Goal: Transaction & Acquisition: Book appointment/travel/reservation

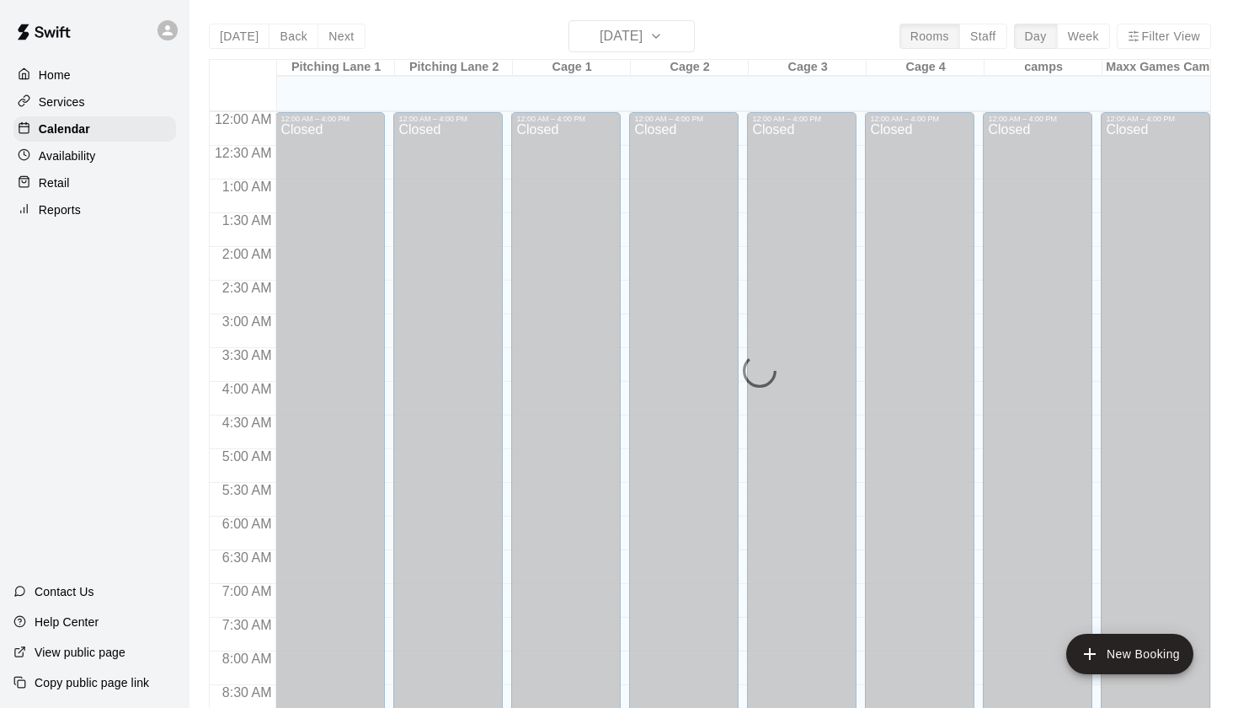
scroll to position [953, 0]
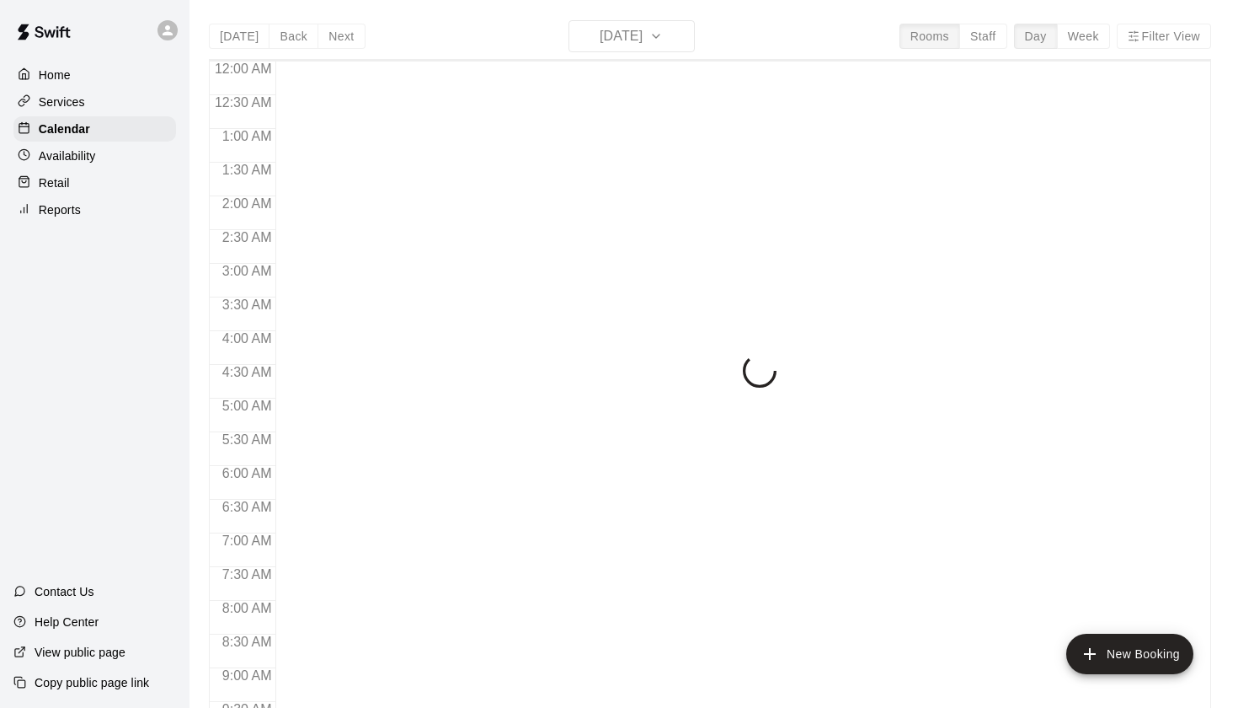
scroll to position [953, 0]
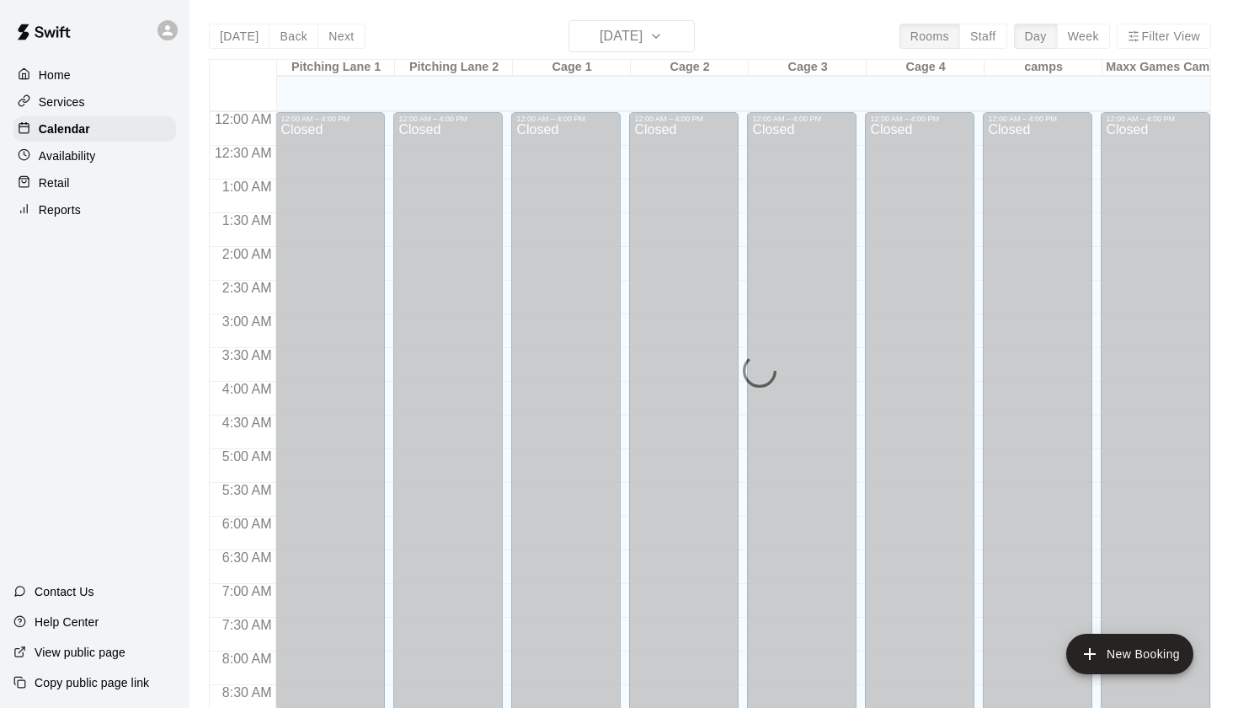
scroll to position [953, 0]
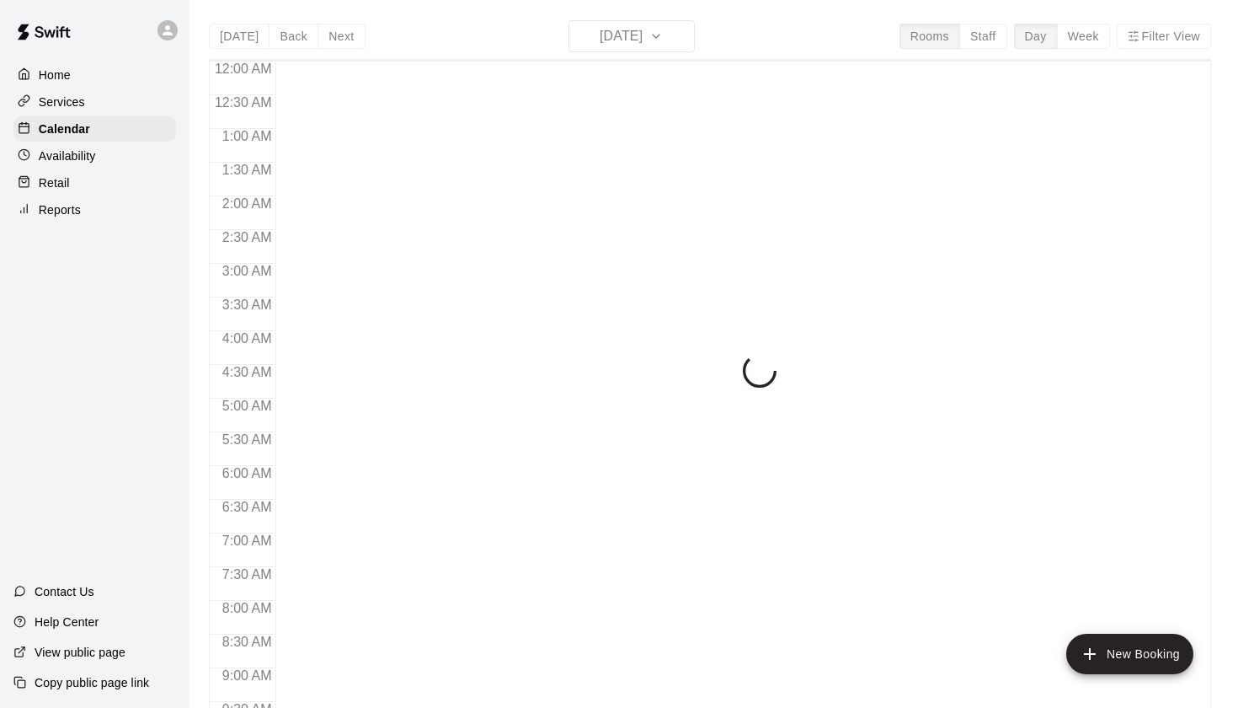
scroll to position [953, 0]
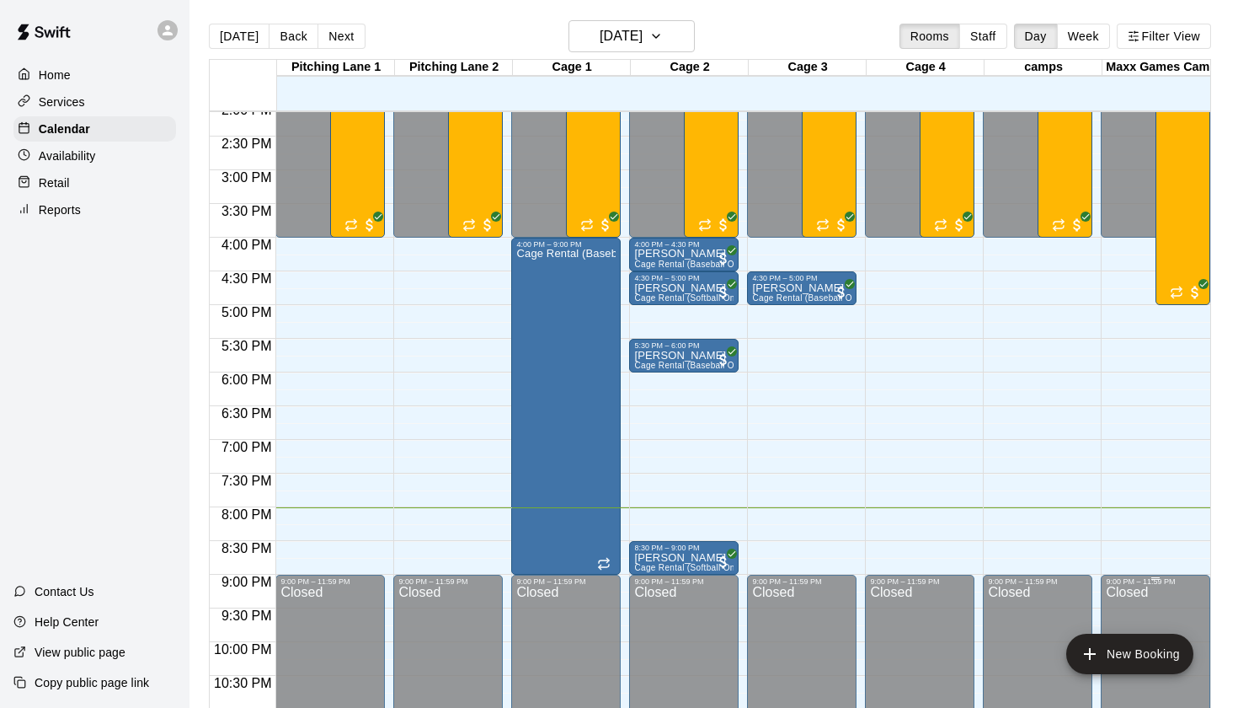
click at [1115, 632] on div "Closed" at bounding box center [1155, 684] width 99 height 196
click at [1133, 662] on button "New Booking" at bounding box center [1130, 654] width 127 height 40
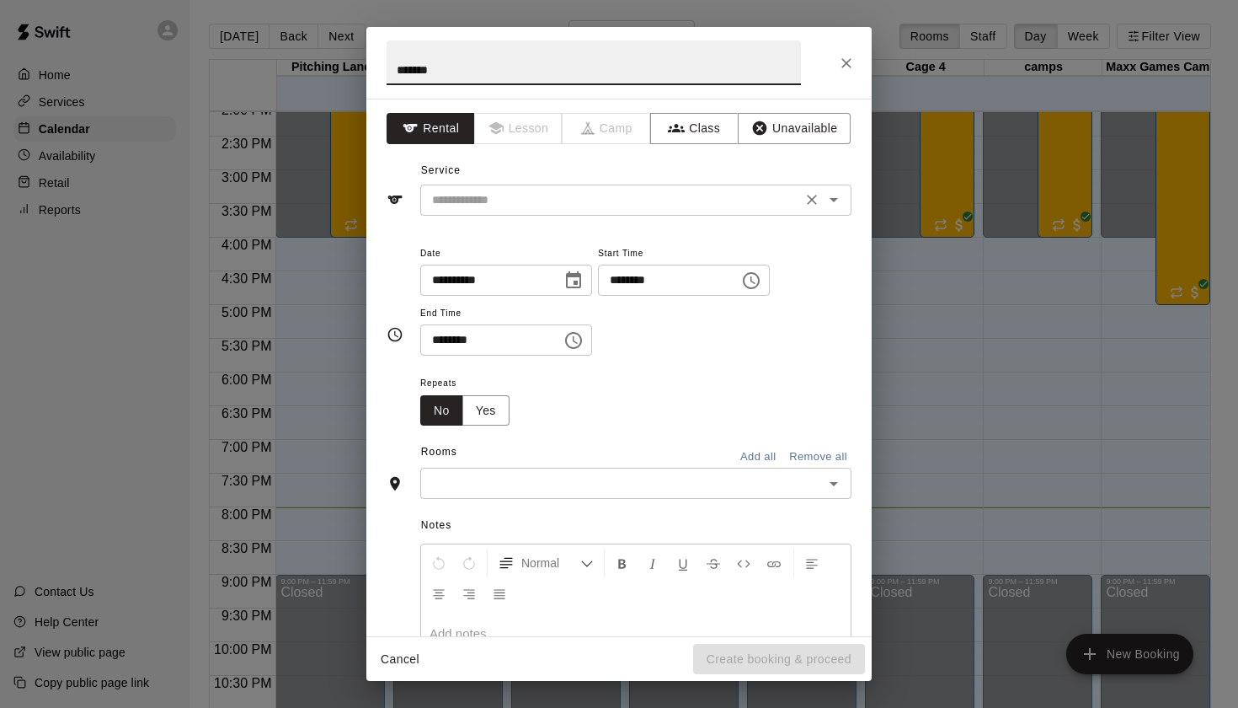
click at [495, 185] on div "​" at bounding box center [635, 200] width 431 height 31
type input "*******"
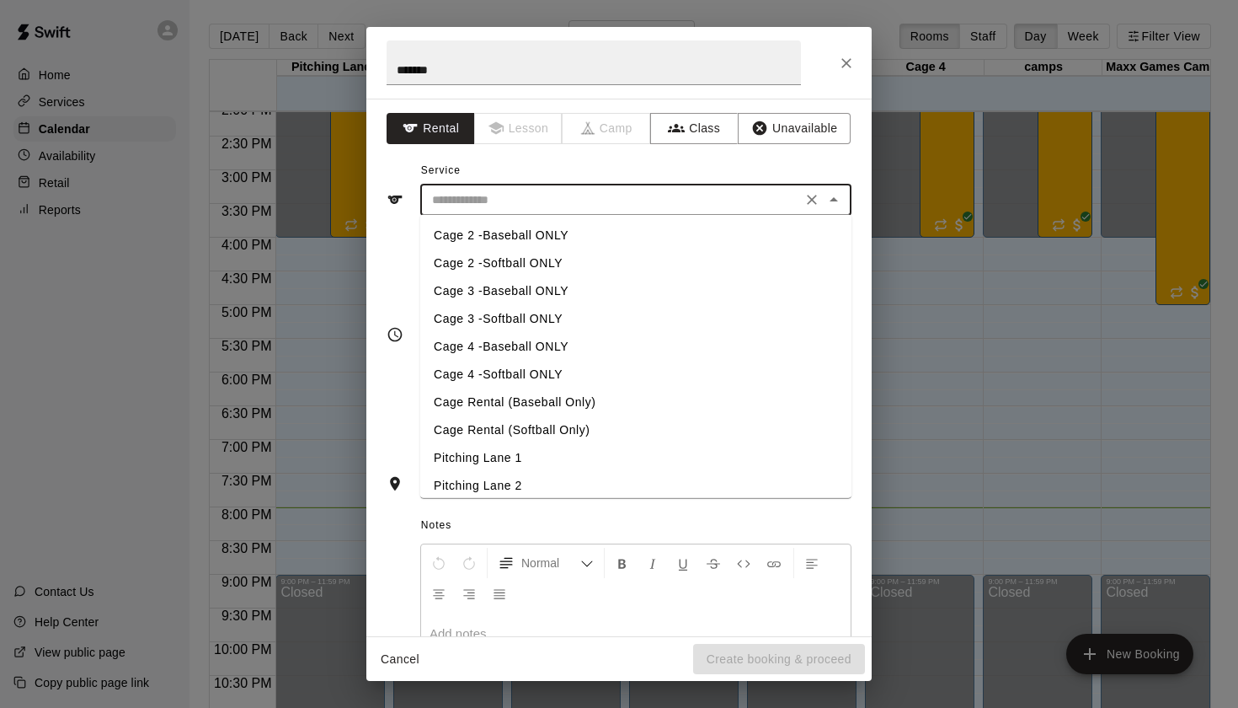
click at [502, 244] on li "Cage 2 -Baseball ONLY" at bounding box center [635, 236] width 431 height 28
type input "**********"
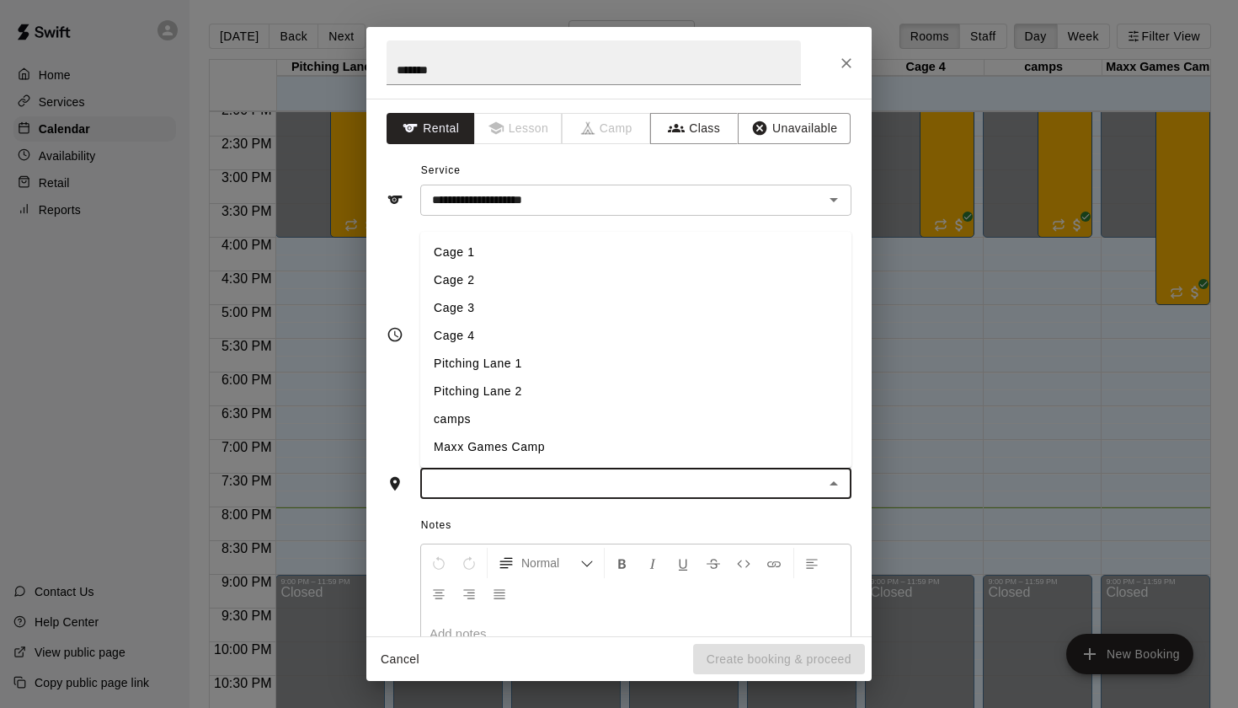
click at [473, 484] on input "text" at bounding box center [621, 483] width 393 height 21
click at [480, 283] on li "Cage 2" at bounding box center [635, 280] width 431 height 28
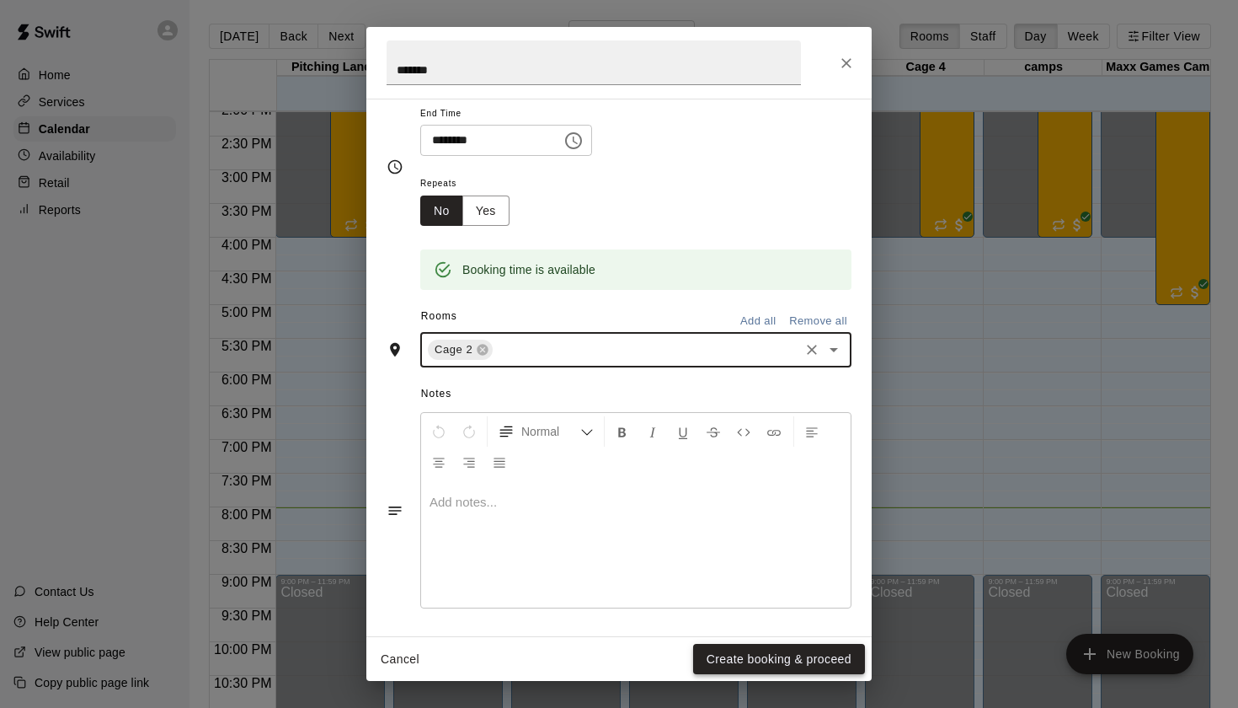
click at [722, 660] on button "Create booking & proceed" at bounding box center [779, 659] width 172 height 31
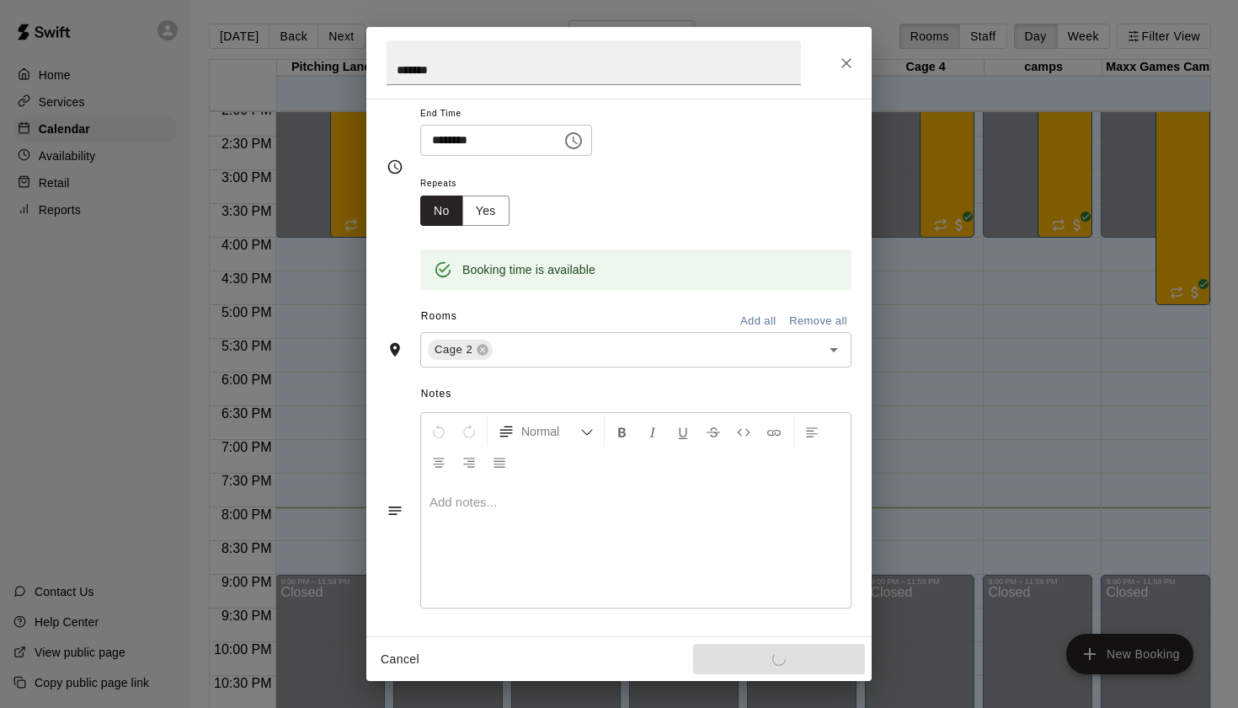
scroll to position [199, 0]
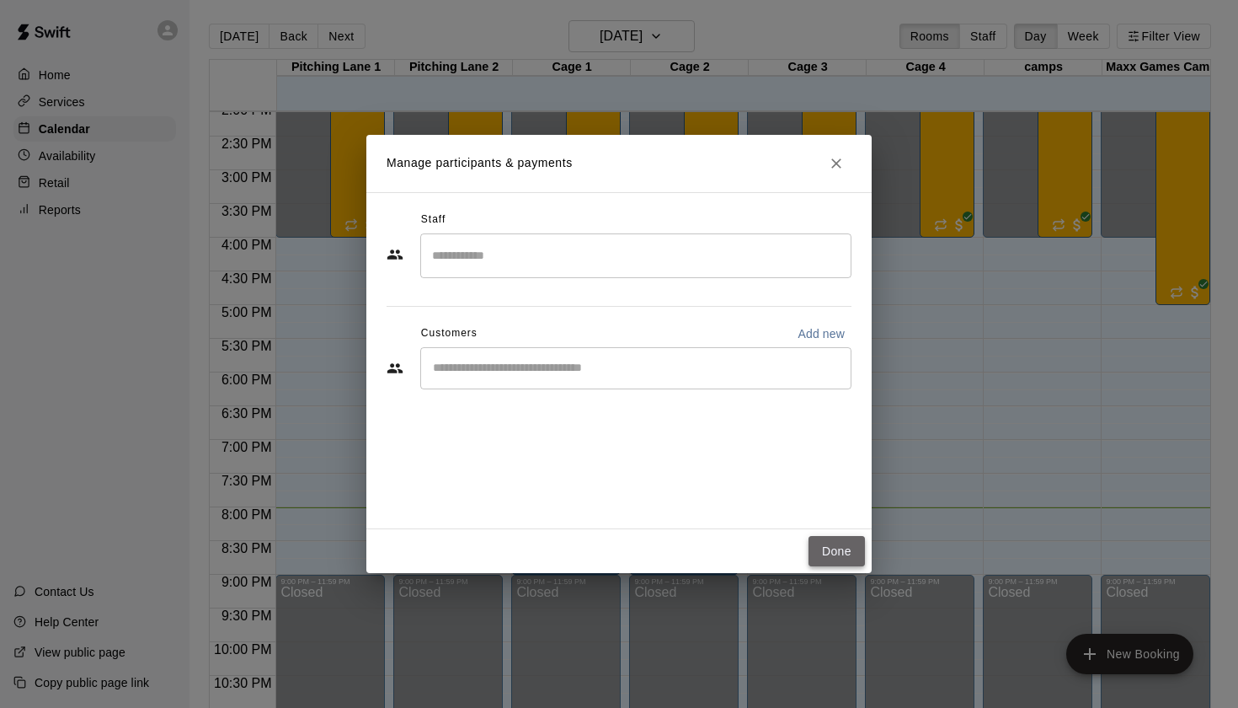
click at [817, 559] on button "Done" at bounding box center [837, 551] width 56 height 31
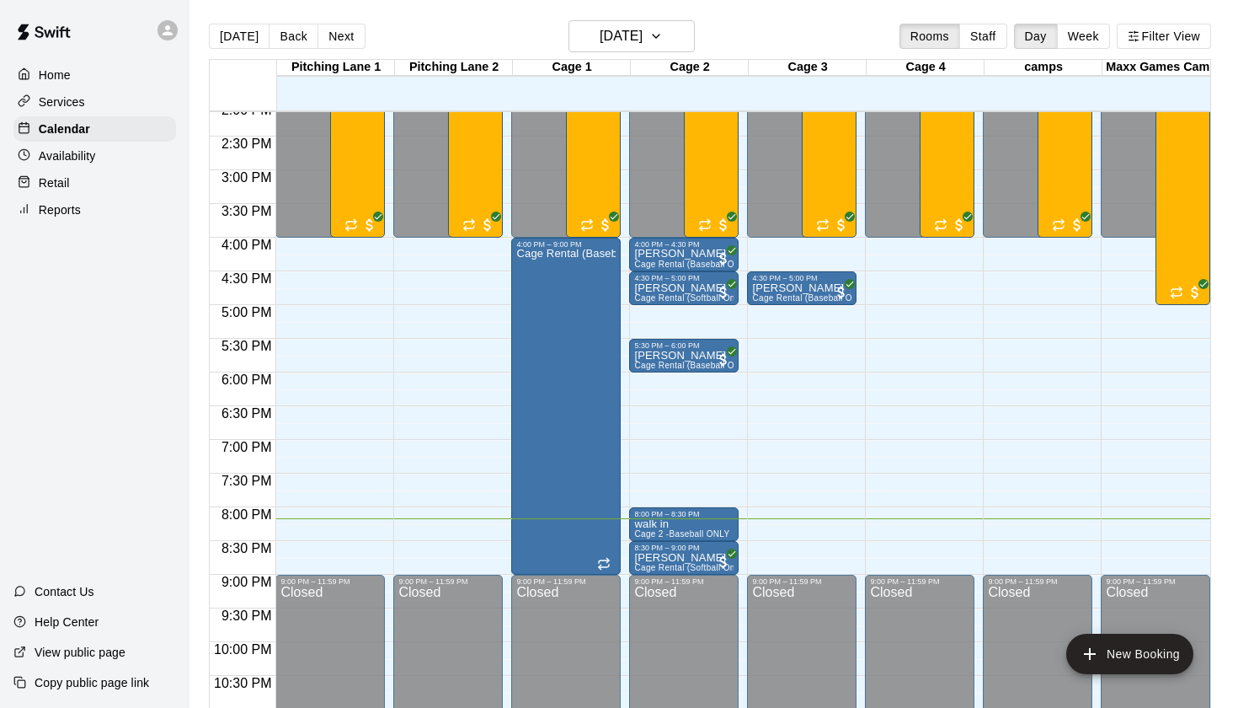
click at [961, 2] on main "Today Back Next Thursday Aug 14 Rooms Staff Day Week Filter View Pitching Lane …" at bounding box center [714, 367] width 1049 height 735
